Goal: Check status

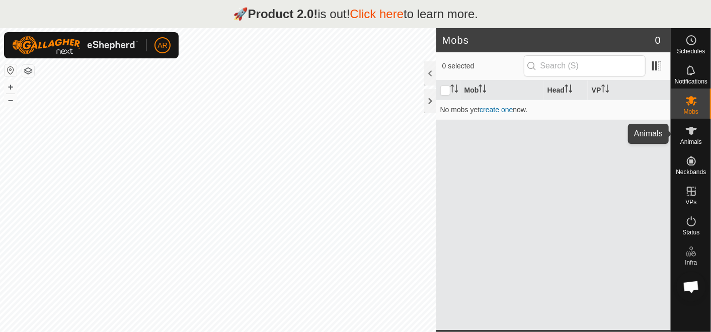
click at [698, 144] on span "Animals" at bounding box center [691, 142] width 22 height 6
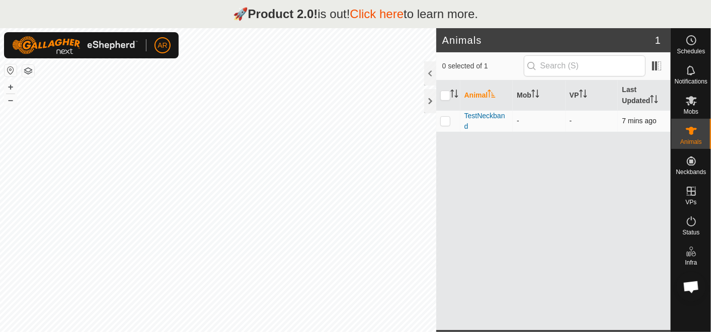
click at [443, 121] on p-checkbox at bounding box center [445, 121] width 10 height 8
checkbox input "true"
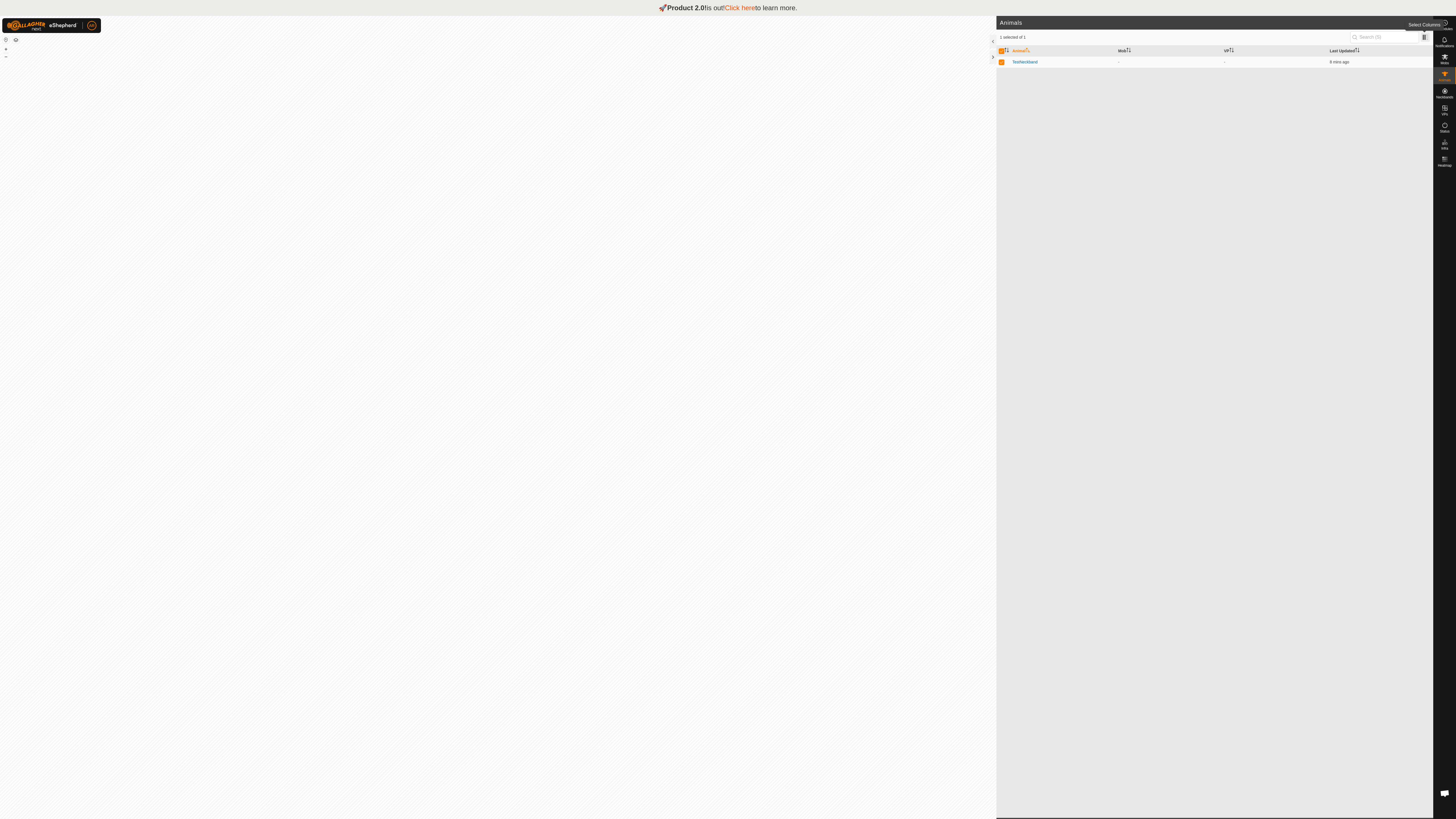
click at [401, 33] on span at bounding box center [1425, 37] width 9 height 9
click at [401, 167] on div "Animal Mob VP Last Updated TestNeckband - - 8 mins ago" at bounding box center [1215, 431] width 437 height 772
click at [401, 4] on div "🚀 Product 2.0! is out! Click here to learn more." at bounding box center [728, 8] width 1456 height 16
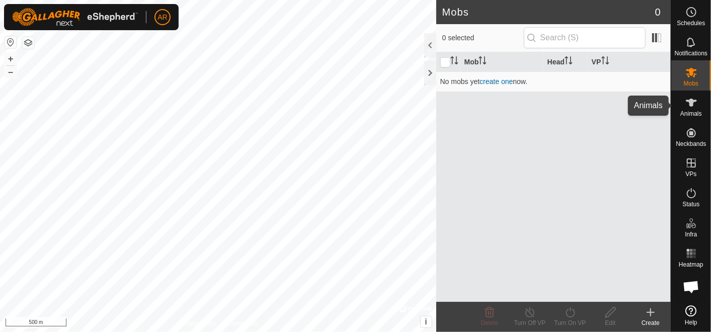
click at [688, 107] on icon at bounding box center [691, 103] width 12 height 12
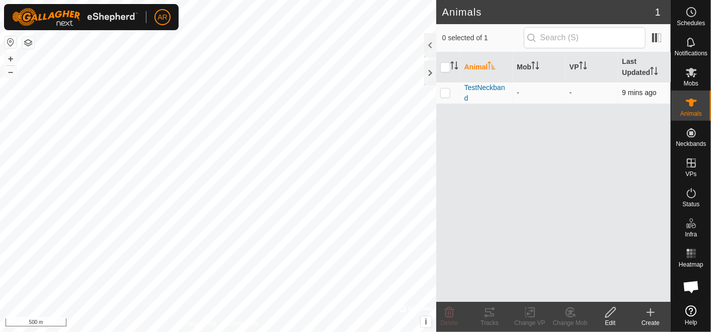
click at [446, 92] on p-checkbox at bounding box center [445, 93] width 10 height 8
checkbox input "true"
click at [488, 317] on icon at bounding box center [490, 312] width 12 height 12
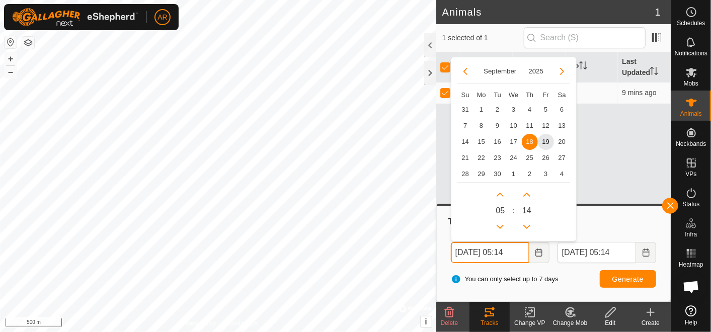
click at [460, 254] on input "[DATE] 05:14" at bounding box center [490, 252] width 78 height 21
click at [497, 137] on span "16" at bounding box center [498, 142] width 16 height 16
type input "[DATE] 05:14"
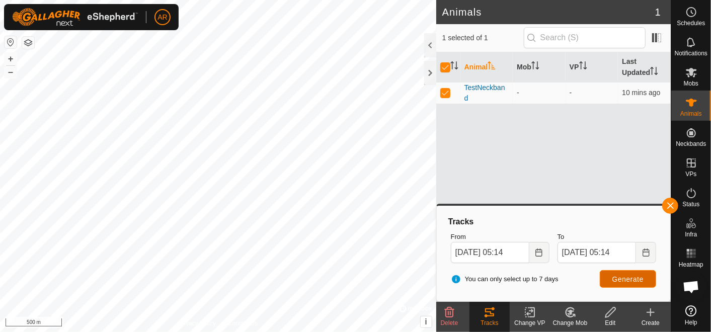
click at [633, 274] on button "Generate" at bounding box center [628, 279] width 56 height 18
